Goal: Task Accomplishment & Management: Use online tool/utility

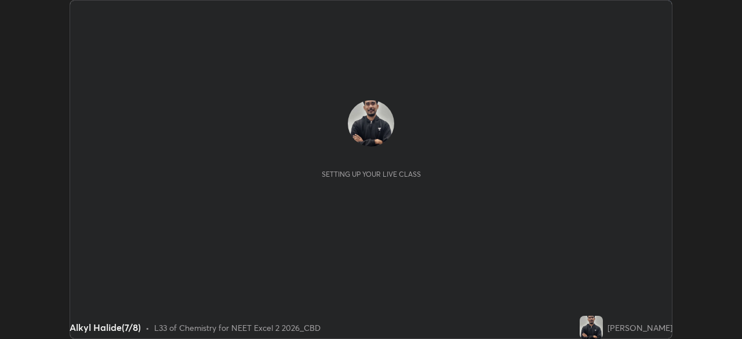
scroll to position [339, 741]
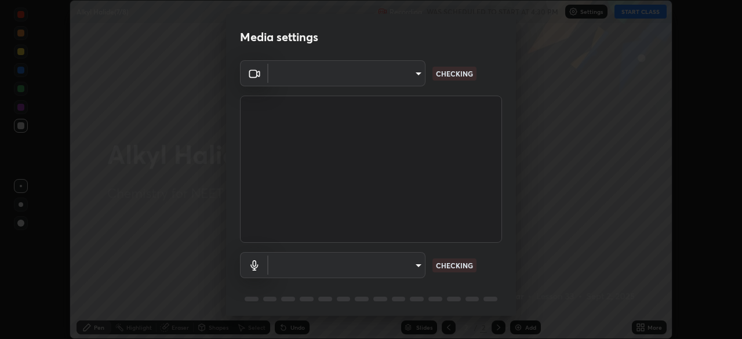
type input "2226f6d28742a26b6e0b51399fa030018956b8f43105e33b3be5017931f45398"
type input "62bcce4cbefccdbc85104c87e6e648d46c4666d442dd78cf9b514089073a0a01"
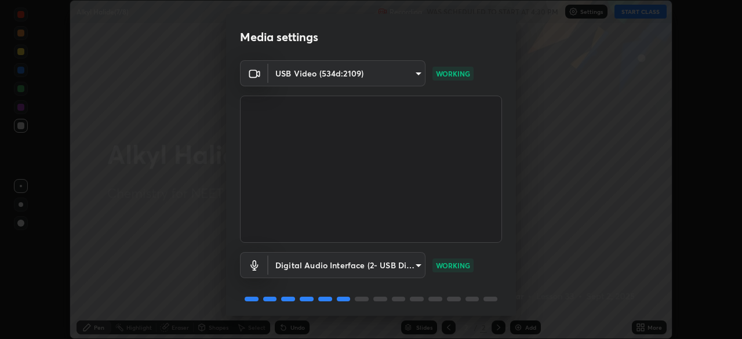
scroll to position [41, 0]
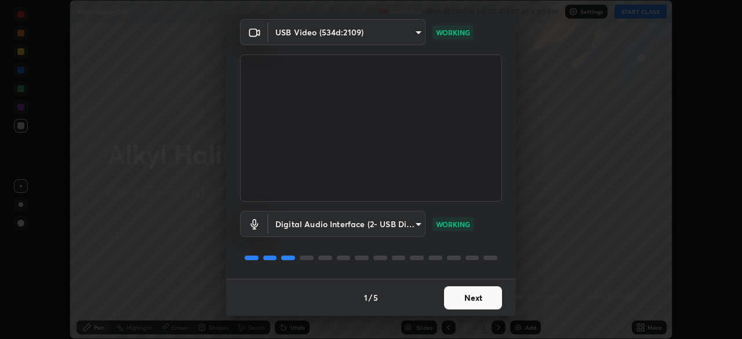
click at [463, 298] on button "Next" at bounding box center [473, 297] width 58 height 23
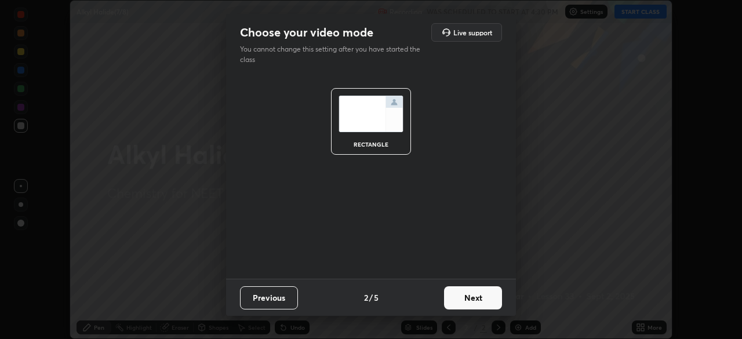
click at [459, 301] on button "Next" at bounding box center [473, 297] width 58 height 23
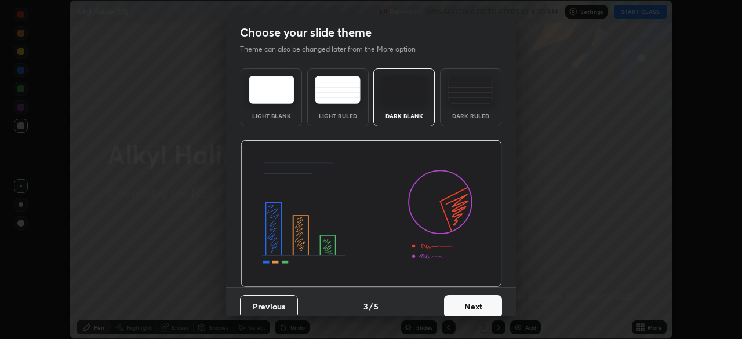
click at [459, 298] on button "Next" at bounding box center [473, 306] width 58 height 23
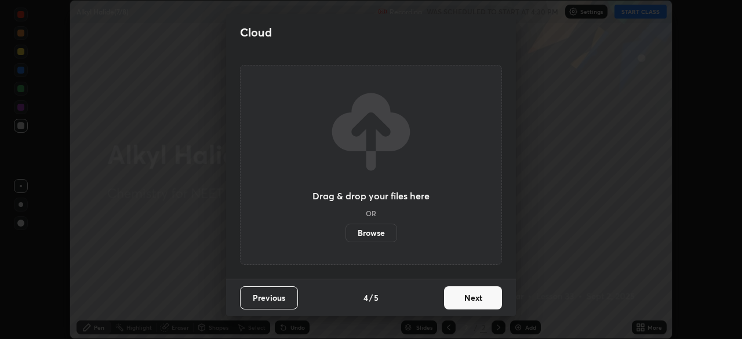
click at [459, 302] on button "Next" at bounding box center [473, 297] width 58 height 23
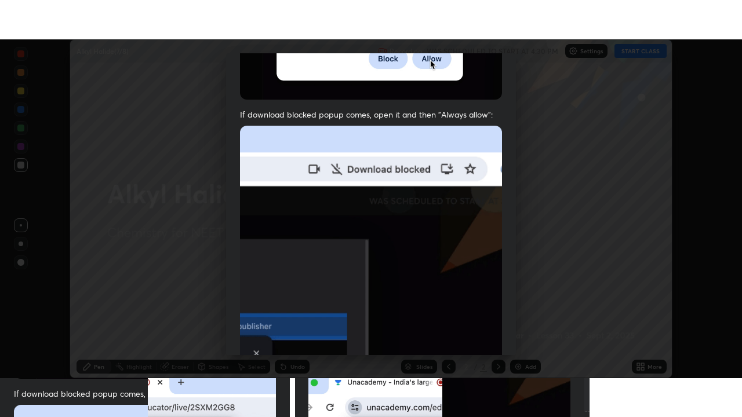
scroll to position [277, 0]
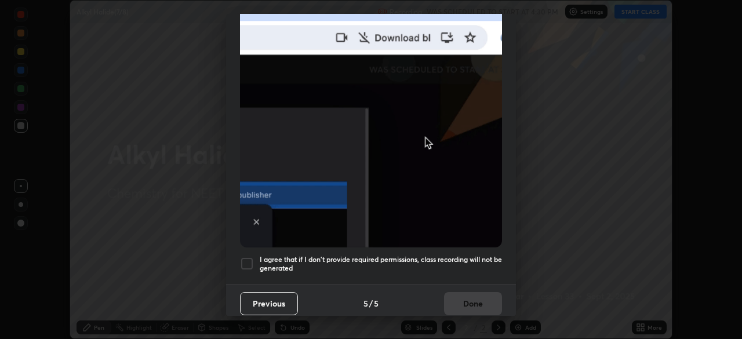
click at [309, 255] on h5 "I agree that if I don't provide required permissions, class recording will not …" at bounding box center [381, 264] width 242 height 18
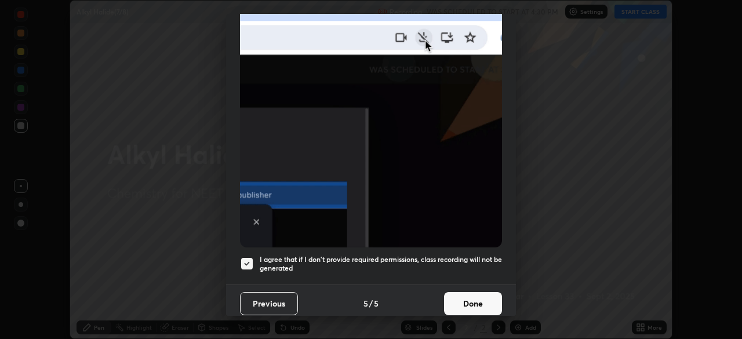
click at [474, 300] on button "Done" at bounding box center [473, 303] width 58 height 23
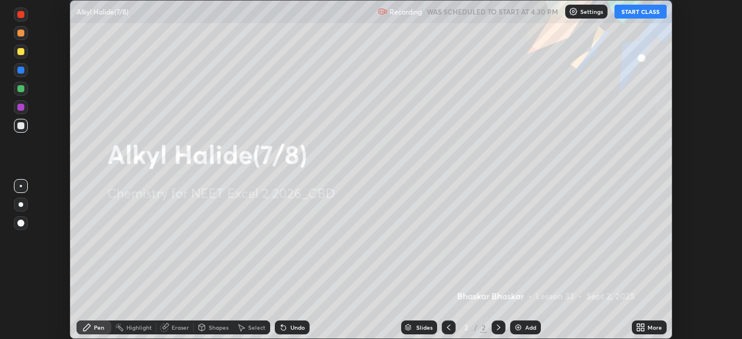
click at [526, 325] on div "Add" at bounding box center [530, 327] width 11 height 6
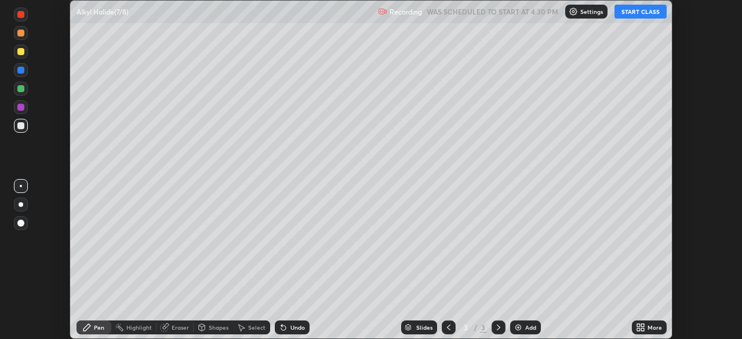
click at [645, 326] on div "More" at bounding box center [648, 327] width 35 height 14
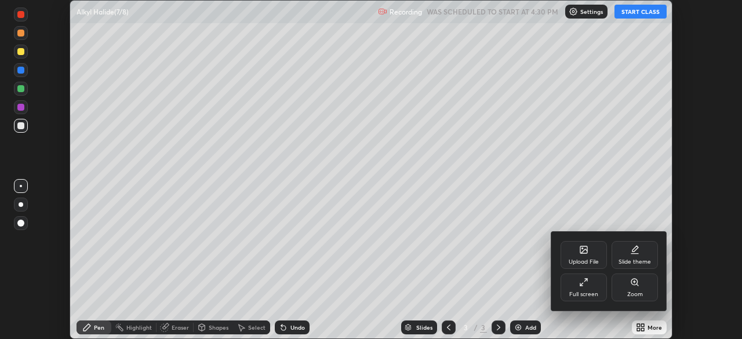
click at [580, 288] on div "Full screen" at bounding box center [583, 287] width 46 height 28
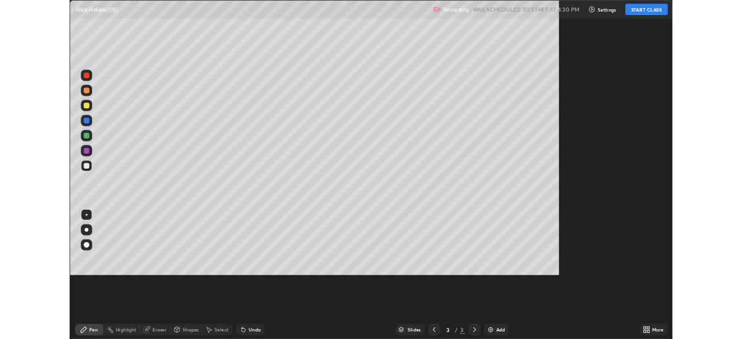
scroll to position [417, 742]
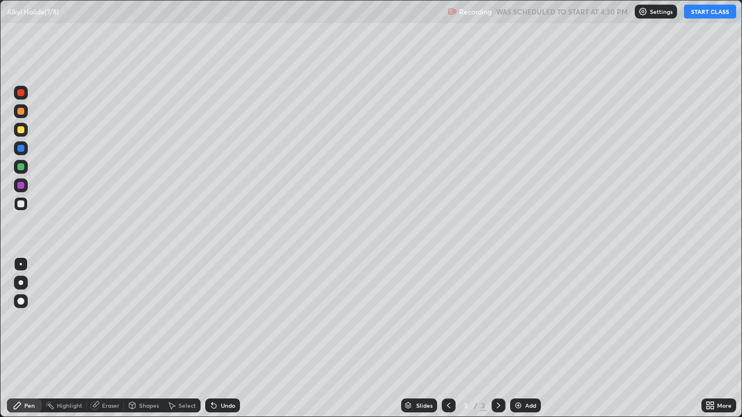
click at [703, 14] on button "START CLASS" at bounding box center [710, 12] width 52 height 14
click at [21, 283] on div at bounding box center [21, 282] width 5 height 5
click at [224, 338] on div "Undo" at bounding box center [228, 406] width 14 height 6
click at [106, 338] on div "Eraser" at bounding box center [110, 406] width 17 height 6
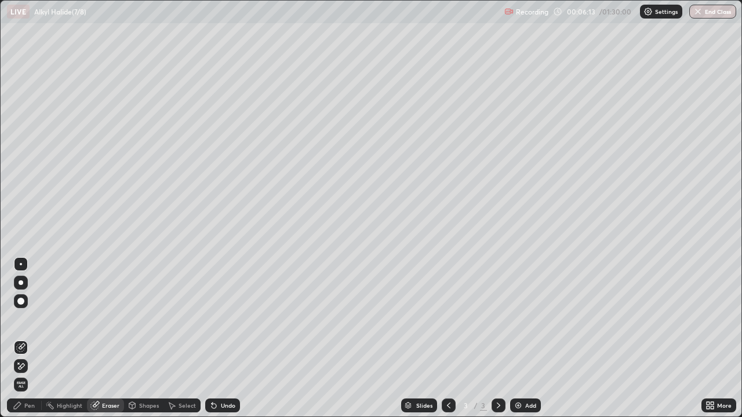
click at [33, 338] on div "Pen" at bounding box center [29, 406] width 10 height 6
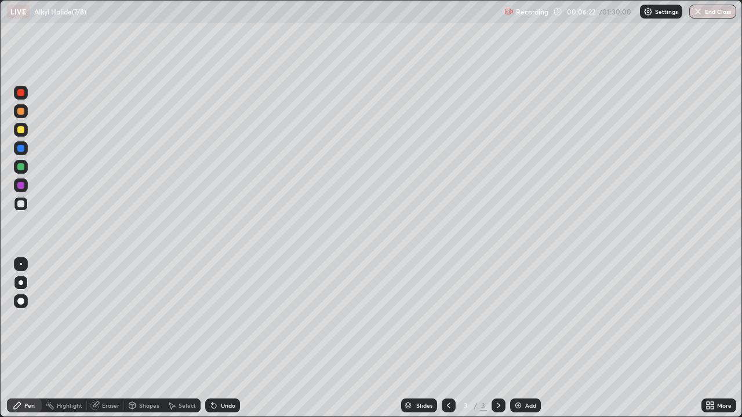
click at [137, 338] on div "Shapes" at bounding box center [143, 406] width 39 height 14
click at [102, 338] on div "Eraser" at bounding box center [105, 406] width 37 height 14
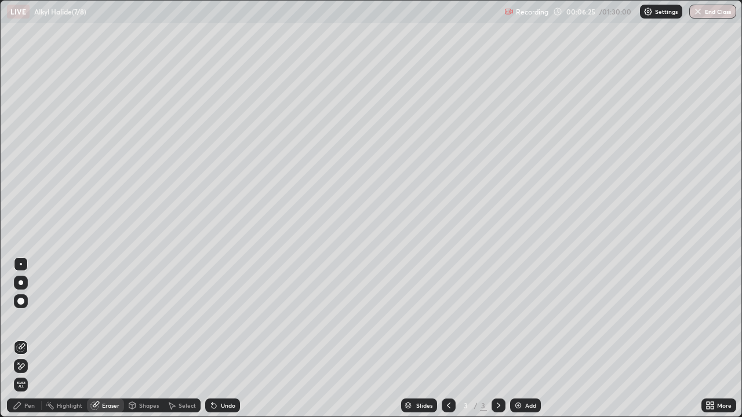
click at [29, 338] on div "Pen" at bounding box center [24, 406] width 35 height 14
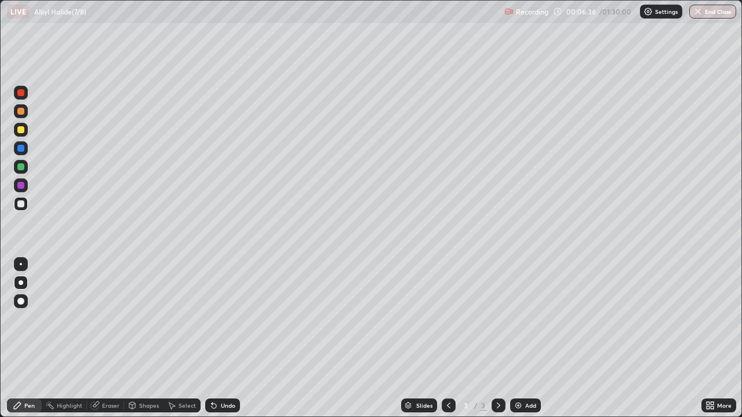
click at [17, 167] on div at bounding box center [20, 166] width 7 height 7
click at [21, 132] on div at bounding box center [20, 129] width 7 height 7
click at [108, 338] on div "Eraser" at bounding box center [110, 406] width 17 height 6
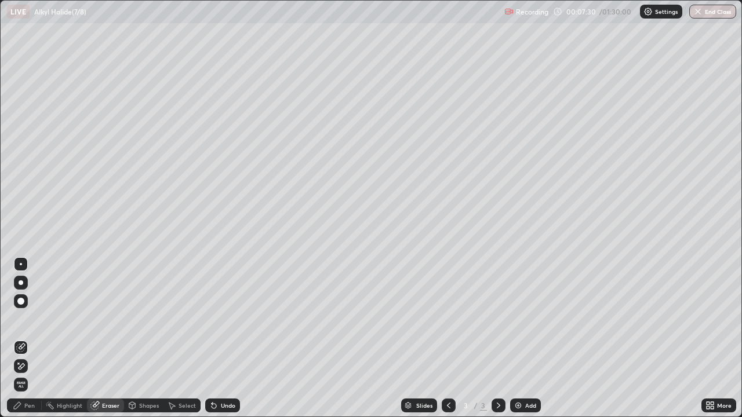
click at [26, 338] on div "Pen" at bounding box center [29, 406] width 10 height 6
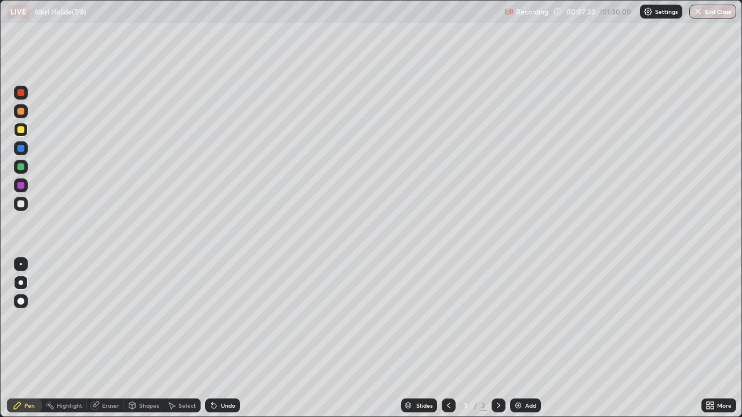
click at [22, 206] on div at bounding box center [20, 203] width 7 height 7
click at [20, 127] on div at bounding box center [20, 129] width 7 height 7
click at [20, 111] on div at bounding box center [20, 111] width 7 height 7
click at [18, 168] on div at bounding box center [20, 166] width 7 height 7
click at [25, 183] on div at bounding box center [21, 185] width 14 height 14
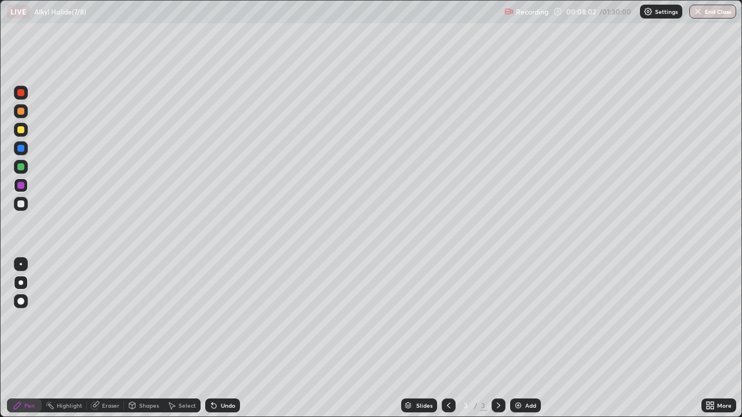
click at [23, 206] on div at bounding box center [20, 203] width 7 height 7
click at [21, 111] on div at bounding box center [20, 111] width 7 height 7
click at [27, 181] on div at bounding box center [21, 185] width 14 height 14
click at [20, 134] on div at bounding box center [21, 130] width 14 height 14
click at [29, 202] on div at bounding box center [21, 204] width 19 height 19
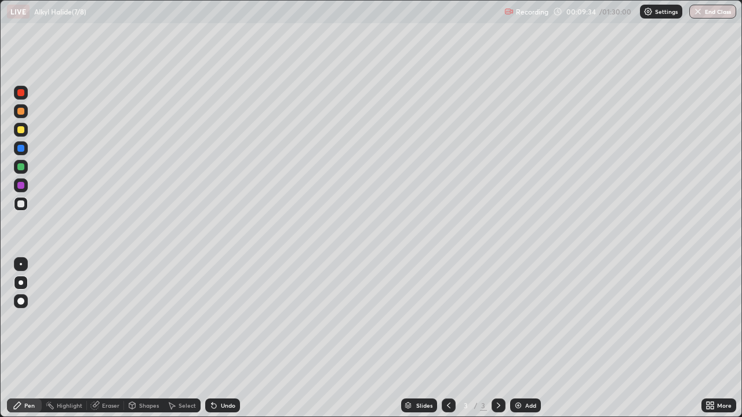
click at [228, 338] on div "Undo" at bounding box center [228, 406] width 14 height 6
click at [226, 338] on div "Undo" at bounding box center [228, 406] width 14 height 6
click at [224, 338] on div "Undo" at bounding box center [228, 406] width 14 height 6
click at [226, 338] on div "Undo" at bounding box center [228, 406] width 14 height 6
click at [228, 338] on div "Undo" at bounding box center [228, 406] width 14 height 6
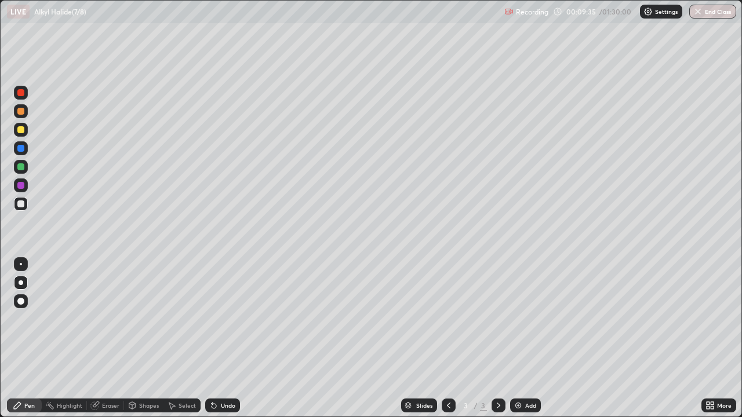
click at [228, 338] on div "Undo" at bounding box center [228, 406] width 14 height 6
click at [224, 338] on div "Undo" at bounding box center [228, 406] width 14 height 6
click at [523, 338] on div "Add" at bounding box center [525, 406] width 31 height 14
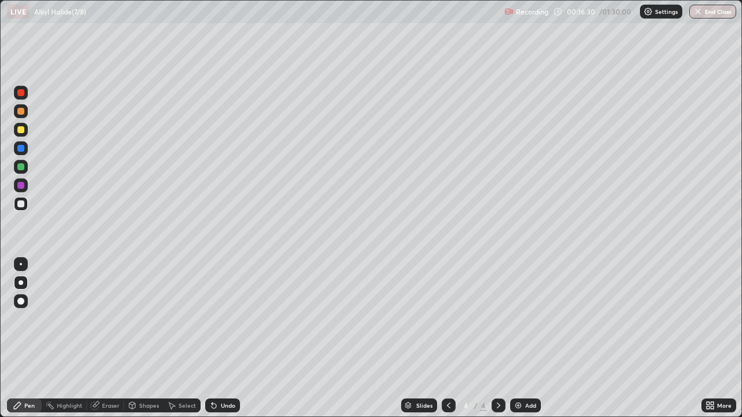
click at [233, 338] on div "Undo" at bounding box center [228, 406] width 14 height 6
click at [222, 338] on div "Undo" at bounding box center [222, 406] width 35 height 14
click at [218, 338] on div "Undo" at bounding box center [222, 406] width 35 height 14
click at [224, 338] on div "Undo" at bounding box center [222, 406] width 35 height 14
click at [228, 338] on div "Undo" at bounding box center [228, 406] width 14 height 6
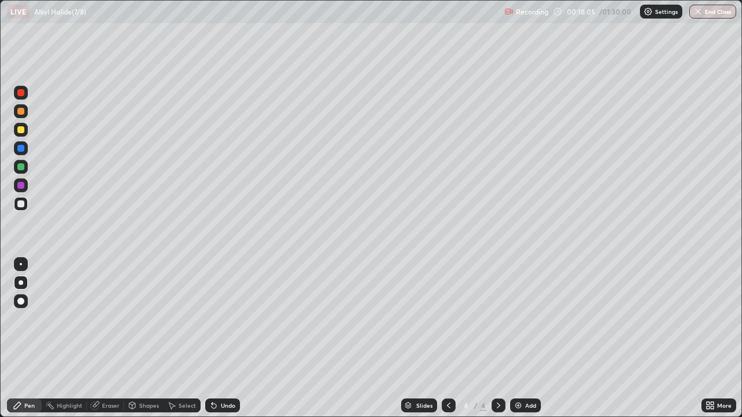
click at [20, 167] on div at bounding box center [20, 166] width 7 height 7
click at [21, 131] on div at bounding box center [20, 129] width 7 height 7
click at [26, 206] on div at bounding box center [21, 204] width 14 height 14
click at [20, 134] on div at bounding box center [21, 130] width 14 height 14
click at [21, 167] on div at bounding box center [20, 166] width 7 height 7
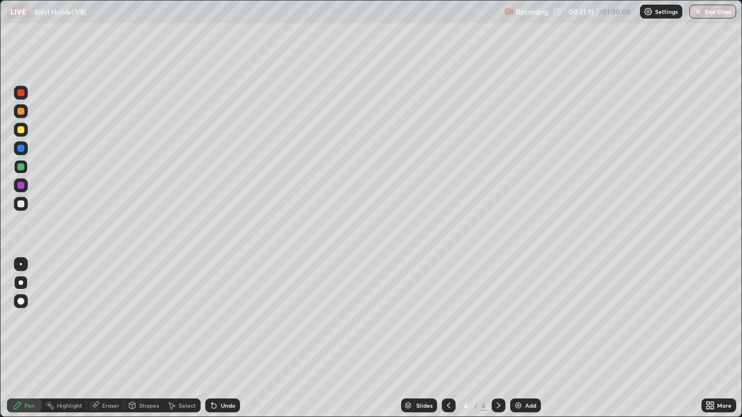
click at [25, 204] on div at bounding box center [21, 204] width 14 height 14
click at [523, 338] on div "Add" at bounding box center [525, 406] width 31 height 14
click at [110, 338] on div "Eraser" at bounding box center [110, 406] width 17 height 6
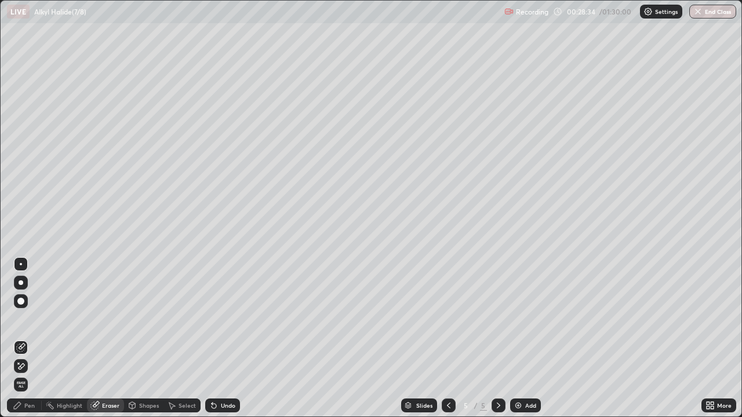
click at [31, 338] on div "Pen" at bounding box center [29, 406] width 10 height 6
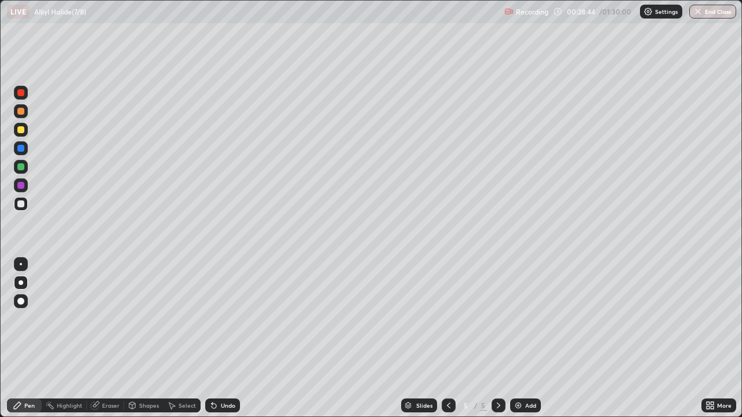
click at [231, 338] on div "Undo" at bounding box center [228, 406] width 14 height 6
click at [233, 338] on div "Undo" at bounding box center [222, 406] width 35 height 14
click at [233, 338] on div "Undo" at bounding box center [228, 406] width 14 height 6
click at [21, 132] on div at bounding box center [20, 129] width 7 height 7
click at [21, 203] on div at bounding box center [20, 203] width 7 height 7
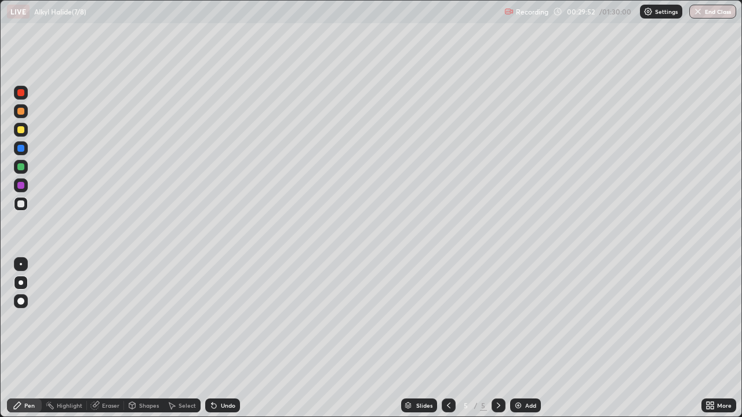
click at [16, 129] on div at bounding box center [21, 130] width 14 height 14
click at [20, 203] on div at bounding box center [20, 203] width 7 height 7
click at [528, 338] on div "Add" at bounding box center [525, 406] width 31 height 14
click at [226, 338] on div "Undo" at bounding box center [228, 406] width 14 height 6
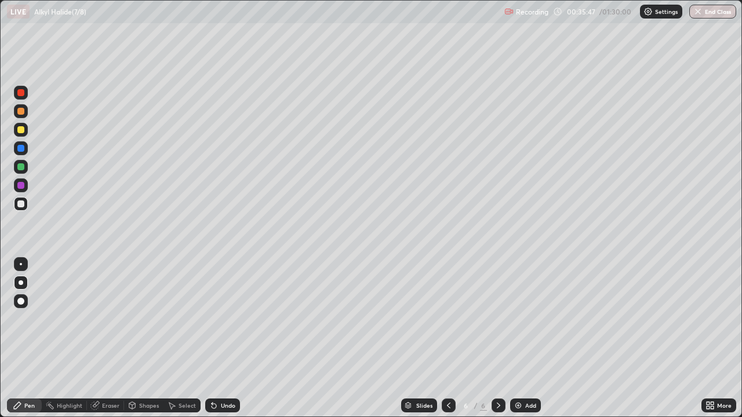
click at [525, 338] on div "Add" at bounding box center [530, 406] width 11 height 6
click at [24, 131] on div at bounding box center [20, 129] width 7 height 7
click at [20, 167] on div at bounding box center [20, 166] width 7 height 7
click at [25, 204] on div at bounding box center [21, 204] width 14 height 14
click at [21, 131] on div at bounding box center [20, 129] width 7 height 7
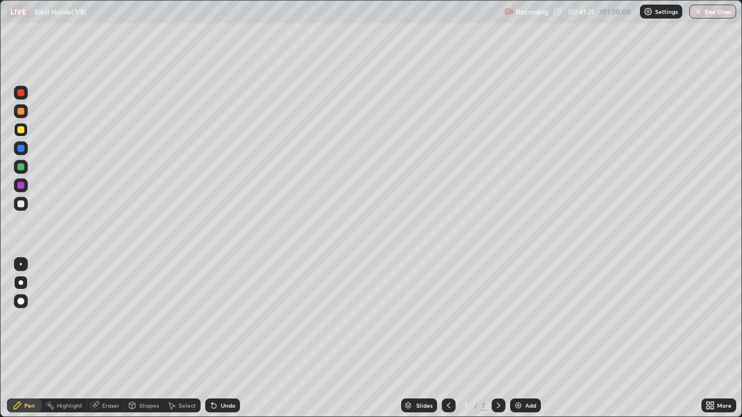
click at [19, 167] on div at bounding box center [20, 166] width 7 height 7
click at [25, 202] on div at bounding box center [21, 204] width 14 height 14
click at [518, 338] on img at bounding box center [517, 405] width 9 height 9
click at [227, 338] on div "Undo" at bounding box center [228, 406] width 14 height 6
click at [224, 338] on div "Undo" at bounding box center [228, 406] width 14 height 6
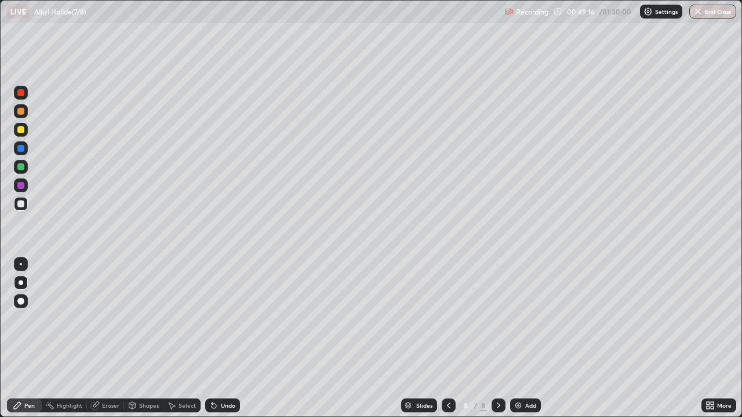
click at [21, 130] on div at bounding box center [20, 129] width 7 height 7
click at [446, 338] on icon at bounding box center [448, 405] width 9 height 9
click at [493, 338] on div at bounding box center [498, 406] width 14 height 14
click at [21, 203] on div at bounding box center [20, 203] width 7 height 7
click at [525, 338] on div "Add" at bounding box center [530, 406] width 11 height 6
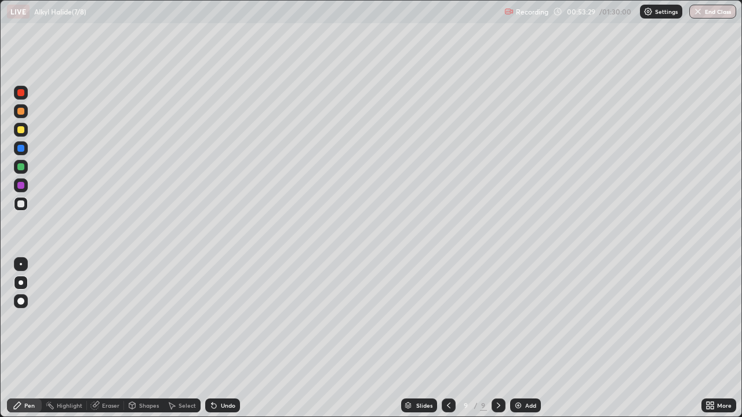
click at [21, 133] on div at bounding box center [20, 129] width 7 height 7
click at [27, 203] on div at bounding box center [21, 204] width 14 height 14
click at [222, 338] on div "Undo" at bounding box center [228, 406] width 14 height 6
click at [525, 338] on div "Add" at bounding box center [530, 406] width 11 height 6
click at [21, 131] on div at bounding box center [20, 129] width 7 height 7
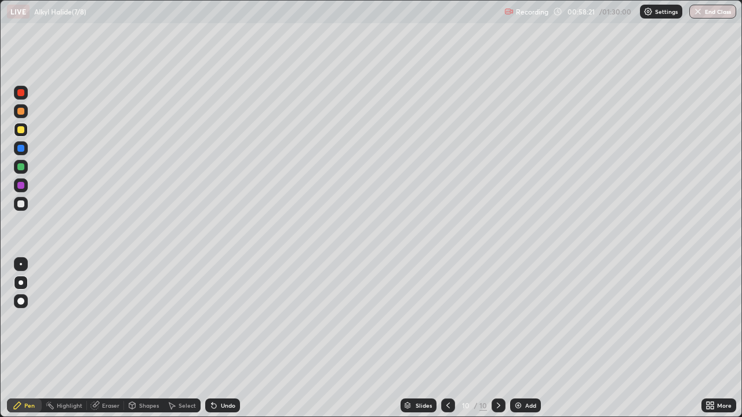
click at [25, 204] on div at bounding box center [21, 204] width 14 height 14
click at [20, 132] on div at bounding box center [20, 129] width 7 height 7
click at [25, 202] on div at bounding box center [21, 204] width 14 height 14
click at [231, 338] on div "Undo" at bounding box center [228, 406] width 14 height 6
click at [229, 338] on div "Undo" at bounding box center [228, 406] width 14 height 6
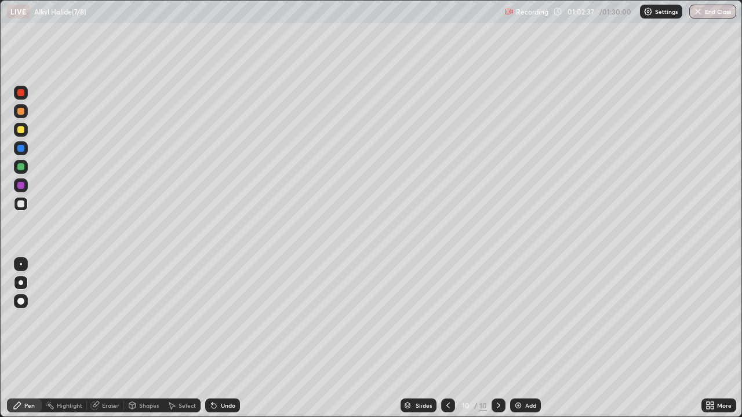
click at [23, 129] on div at bounding box center [20, 129] width 7 height 7
click at [16, 167] on div at bounding box center [21, 167] width 14 height 14
click at [363, 338] on div "Slides 10 / 10 Add" at bounding box center [470, 405] width 461 height 23
click at [337, 338] on div "Slides 10 / 10 Add" at bounding box center [470, 405] width 461 height 23
click at [320, 338] on div "Slides 10 / 10 Add" at bounding box center [470, 405] width 461 height 23
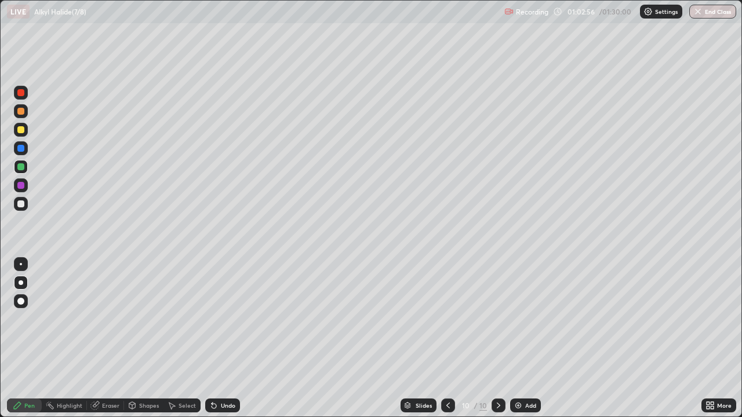
click at [305, 338] on div "Slides 10 / 10 Add" at bounding box center [470, 405] width 461 height 23
click at [26, 206] on div at bounding box center [21, 204] width 14 height 14
click at [526, 338] on div "Add" at bounding box center [530, 406] width 11 height 6
click at [23, 131] on div at bounding box center [20, 129] width 7 height 7
click at [21, 167] on div at bounding box center [20, 166] width 7 height 7
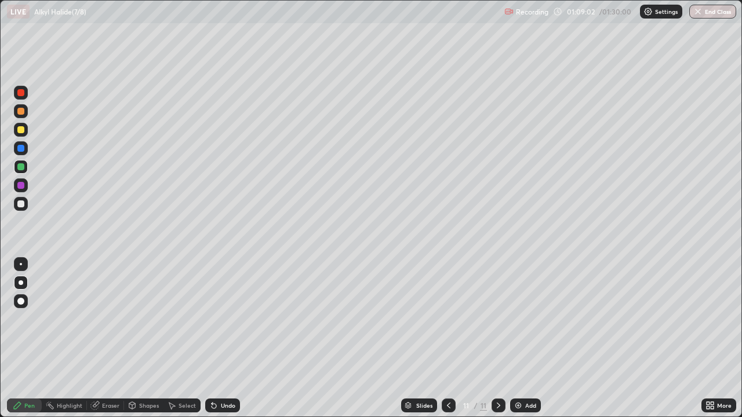
click at [23, 185] on div at bounding box center [20, 185] width 7 height 7
click at [21, 204] on div at bounding box center [20, 203] width 7 height 7
click at [216, 338] on icon at bounding box center [213, 405] width 9 height 9
click at [221, 338] on div "Undo" at bounding box center [228, 406] width 14 height 6
click at [224, 338] on div "Undo" at bounding box center [222, 406] width 35 height 14
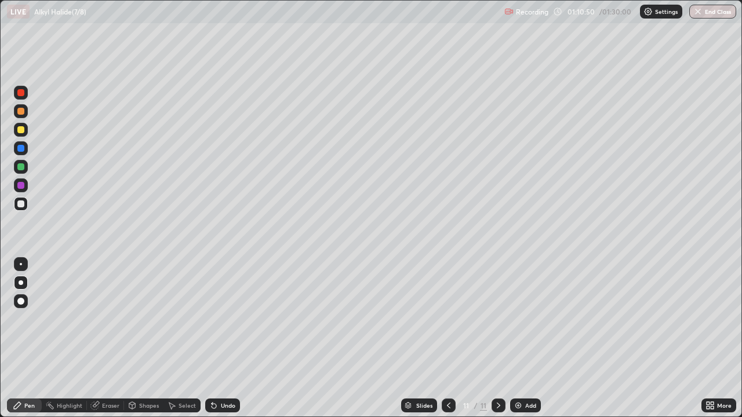
click at [224, 338] on div "Undo" at bounding box center [222, 406] width 35 height 14
click at [226, 338] on div "Undo" at bounding box center [222, 406] width 35 height 14
click at [531, 338] on div "Add" at bounding box center [530, 406] width 11 height 6
click at [19, 129] on div at bounding box center [20, 129] width 7 height 7
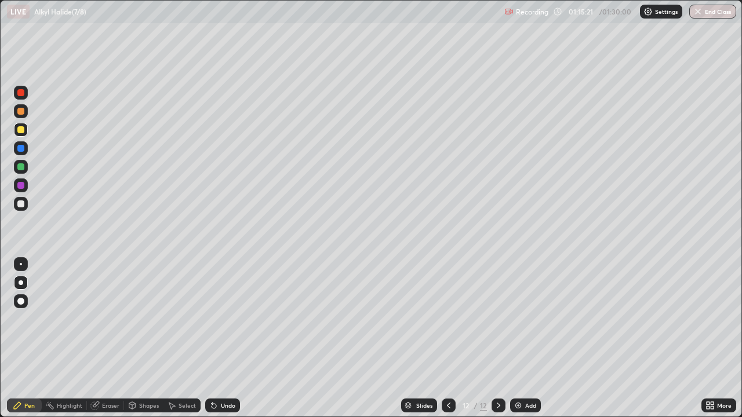
click at [222, 338] on div "Undo" at bounding box center [228, 406] width 14 height 6
click at [227, 338] on div "Undo" at bounding box center [228, 406] width 14 height 6
click at [21, 169] on div at bounding box center [20, 166] width 7 height 7
click at [27, 206] on div at bounding box center [21, 204] width 14 height 14
click at [525, 338] on div "Add" at bounding box center [530, 406] width 11 height 6
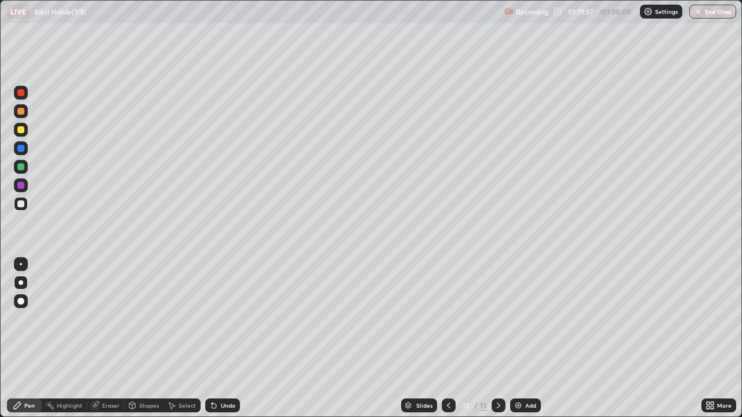
click at [17, 132] on div at bounding box center [21, 130] width 14 height 14
click at [17, 169] on div at bounding box center [20, 166] width 7 height 7
click at [20, 204] on div at bounding box center [20, 203] width 7 height 7
click at [525, 338] on div "Add" at bounding box center [530, 406] width 11 height 6
click at [21, 131] on div at bounding box center [20, 129] width 7 height 7
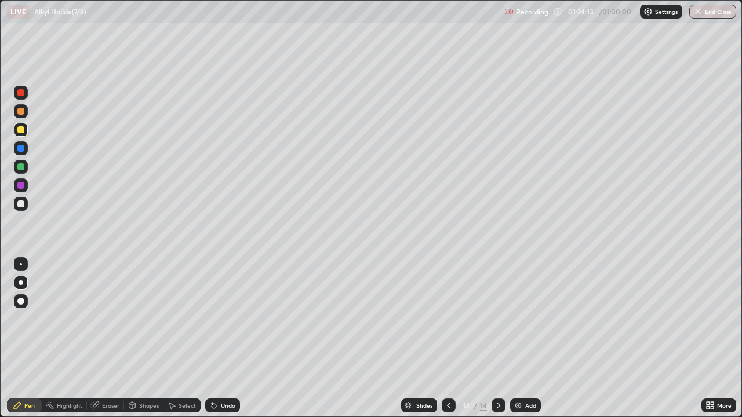
click at [24, 208] on div at bounding box center [21, 204] width 14 height 14
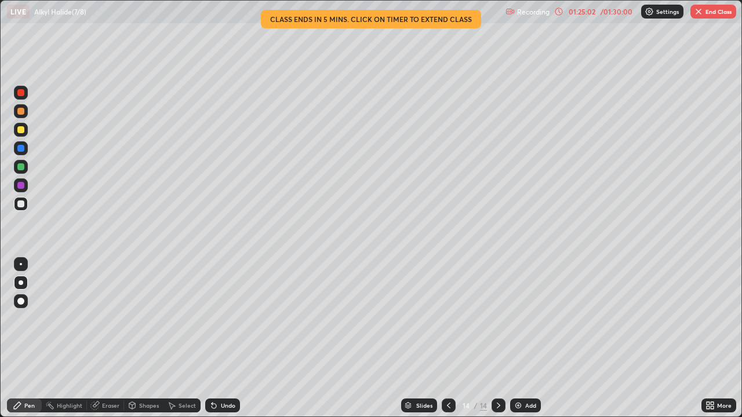
click at [20, 132] on div at bounding box center [20, 129] width 7 height 7
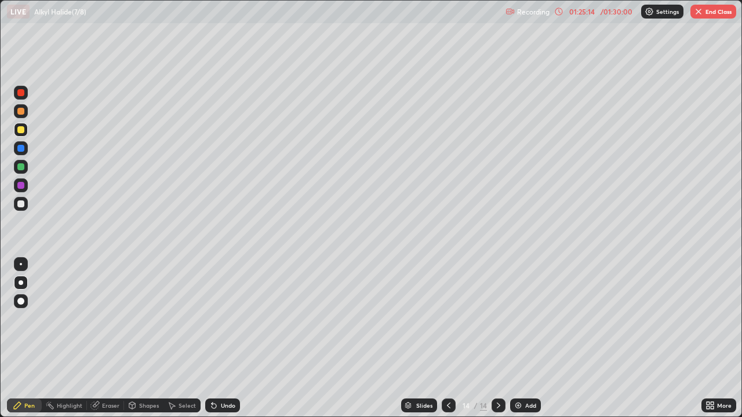
click at [22, 205] on div at bounding box center [20, 203] width 7 height 7
click at [20, 132] on div at bounding box center [20, 129] width 7 height 7
click at [25, 205] on div at bounding box center [21, 204] width 14 height 14
click at [22, 132] on div at bounding box center [20, 129] width 7 height 7
click at [27, 203] on div at bounding box center [21, 204] width 14 height 14
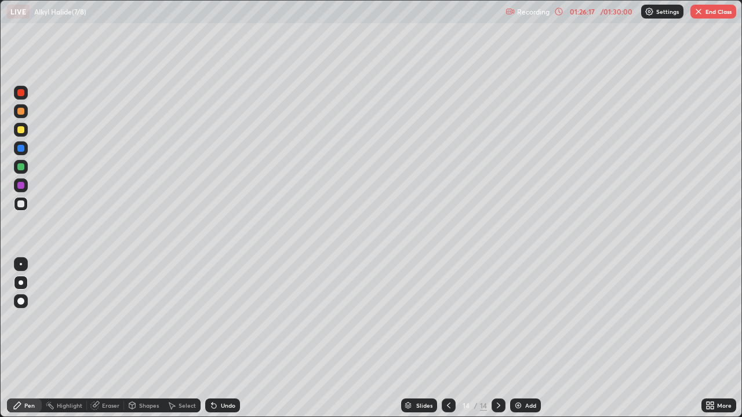
click at [23, 129] on div at bounding box center [20, 129] width 7 height 7
click at [25, 203] on div at bounding box center [21, 204] width 14 height 14
click at [232, 338] on div "Undo" at bounding box center [228, 406] width 14 height 6
click at [681, 338] on div "Slides 14 / 14 Add" at bounding box center [470, 405] width 461 height 23
click at [527, 338] on div "Add" at bounding box center [525, 406] width 31 height 14
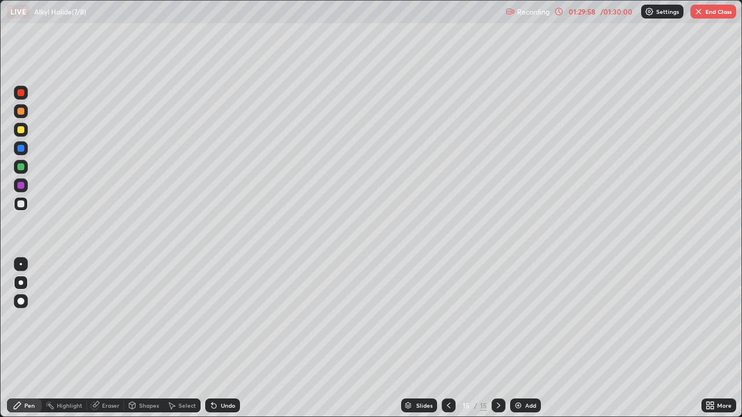
click at [225, 338] on div "Undo" at bounding box center [222, 406] width 35 height 14
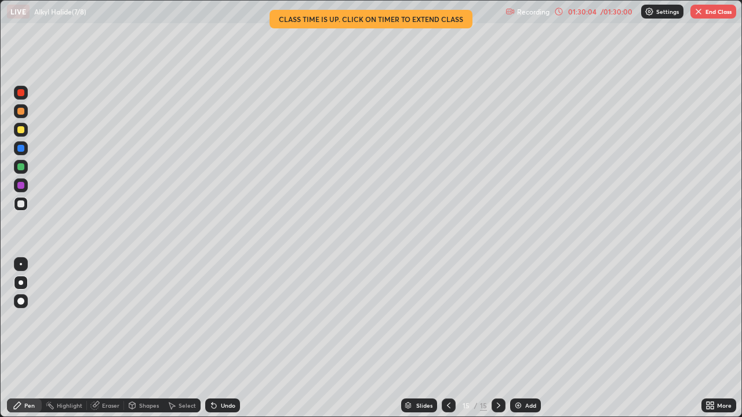
click at [22, 132] on div at bounding box center [20, 129] width 7 height 7
click at [25, 203] on div at bounding box center [21, 204] width 14 height 14
click at [528, 338] on div "Add" at bounding box center [530, 406] width 11 height 6
click at [21, 129] on div at bounding box center [20, 129] width 7 height 7
click at [713, 16] on button "End Class" at bounding box center [713, 12] width 46 height 14
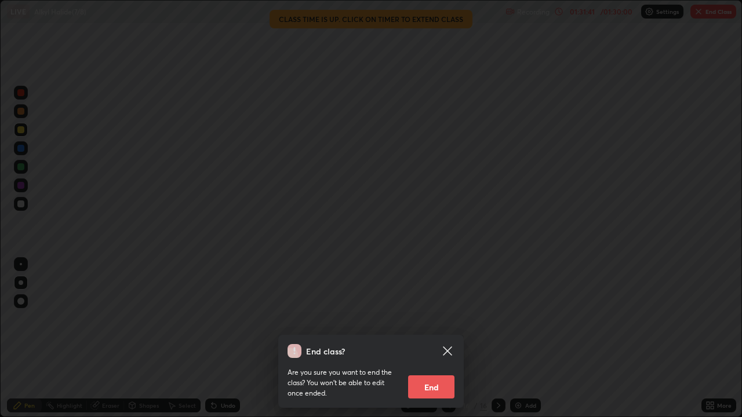
click at [436, 338] on button "End" at bounding box center [431, 386] width 46 height 23
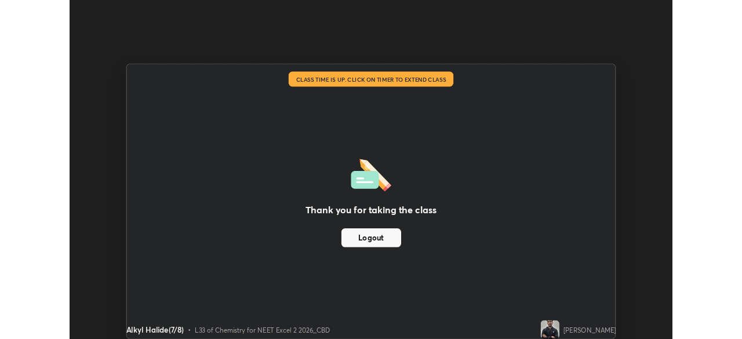
scroll to position [57592, 57189]
